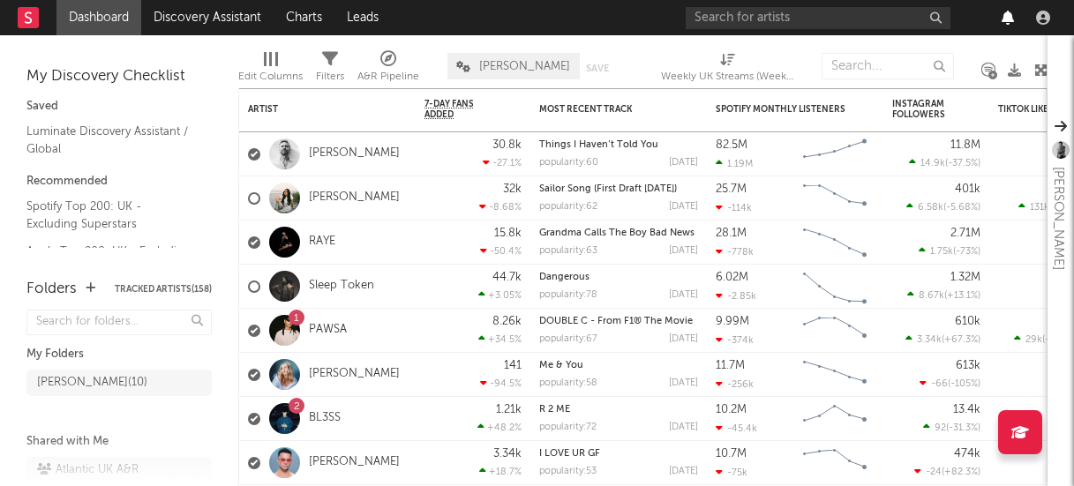
click at [1004, 19] on icon "button" at bounding box center [1008, 18] width 12 height 14
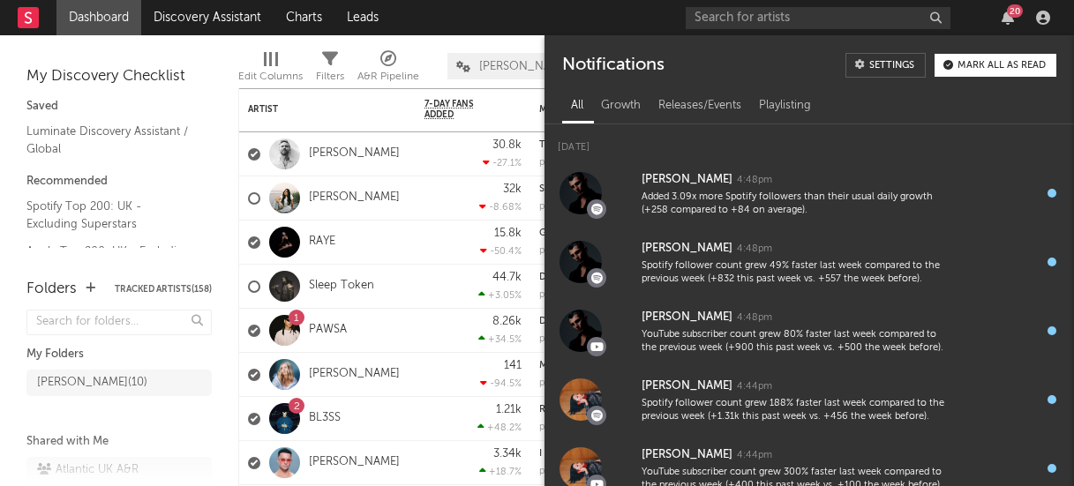
click at [1002, 26] on div "20" at bounding box center [871, 17] width 371 height 35
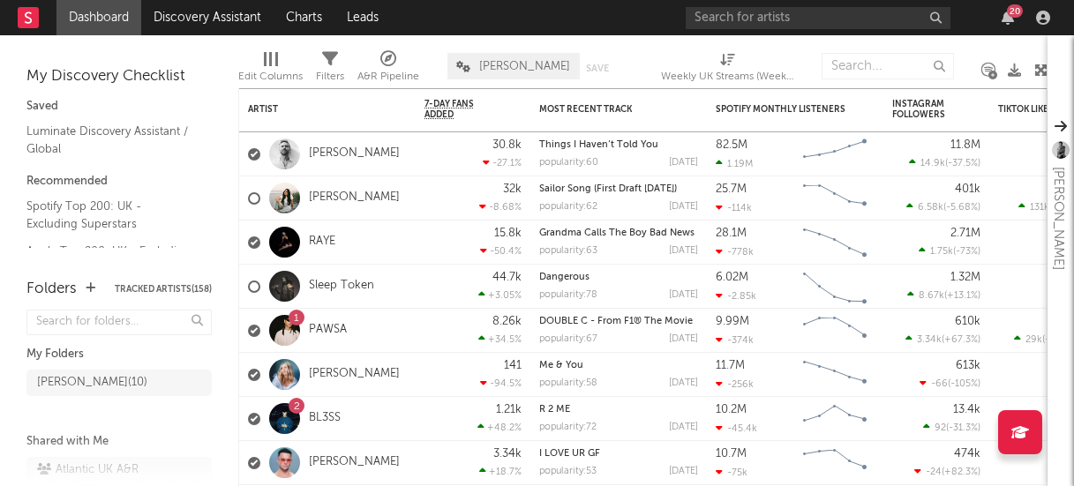
click at [1003, 26] on div "20" at bounding box center [871, 17] width 371 height 35
click at [1006, 19] on icon "button" at bounding box center [1008, 18] width 12 height 14
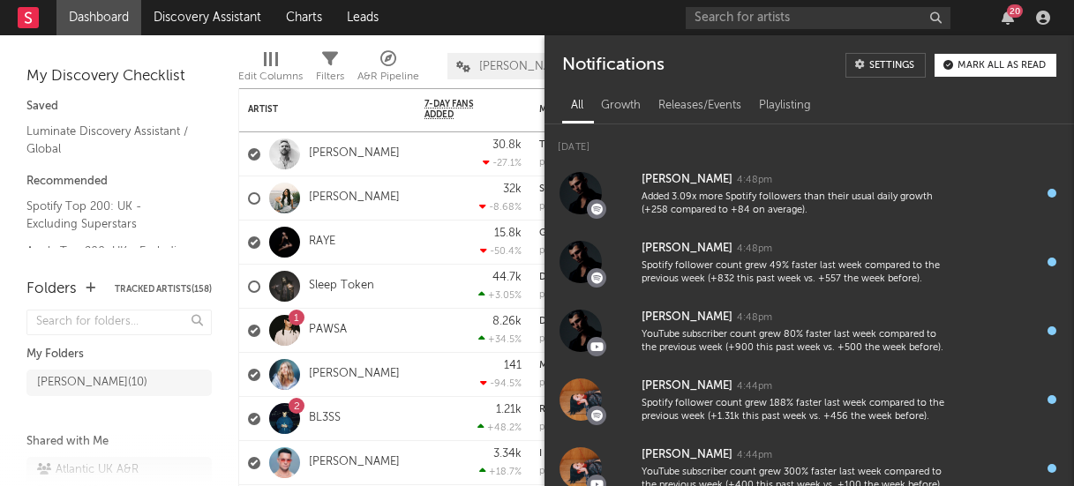
click at [998, 65] on div "Mark all as read" at bounding box center [1002, 66] width 88 height 10
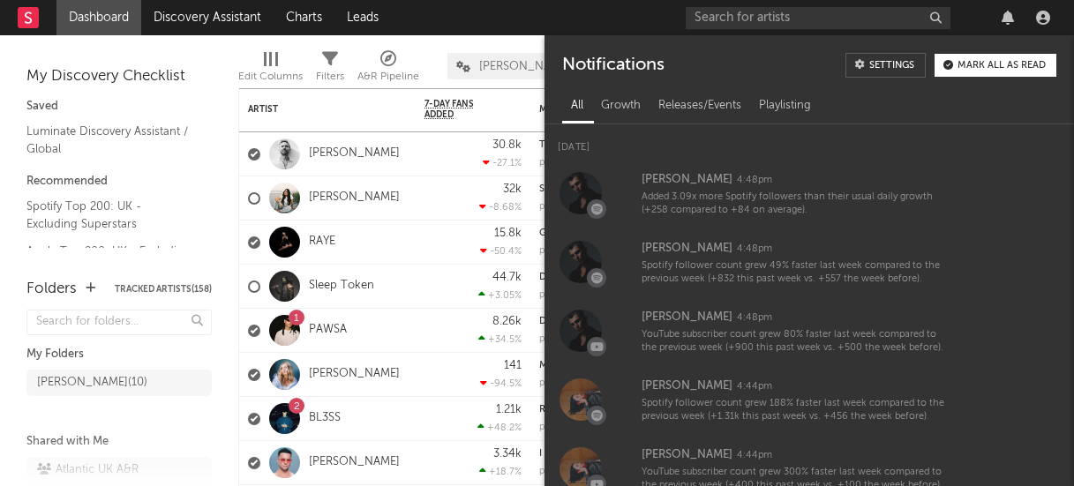
click at [209, 37] on div "My Discovery Checklist Saved Luminate Discovery Assistant / Global Recommended …" at bounding box center [119, 148] width 238 height 226
